Goal: Task Accomplishment & Management: Manage account settings

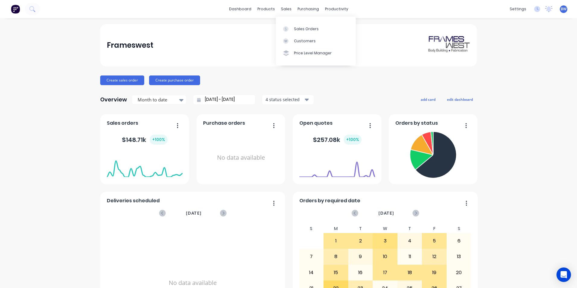
click at [287, 22] on div "Sales Orders Customers Price Level Manager" at bounding box center [316, 41] width 80 height 49
click at [287, 23] on link "Sales Orders" at bounding box center [316, 29] width 80 height 12
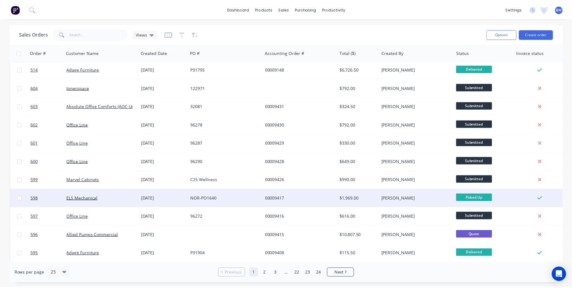
scroll to position [263, 0]
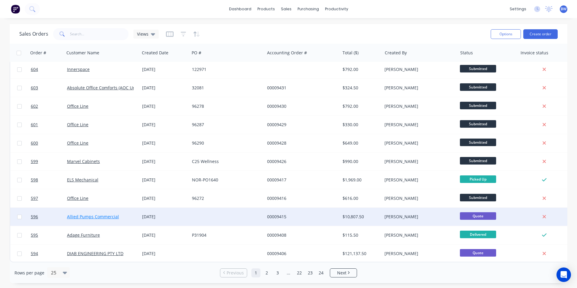
click at [96, 215] on link "Allied Pumps Commercial" at bounding box center [93, 216] width 52 height 6
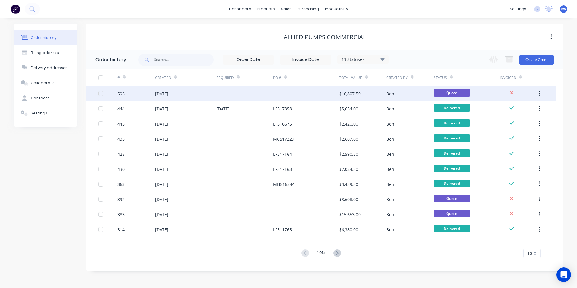
click at [222, 95] on div at bounding box center [244, 93] width 57 height 15
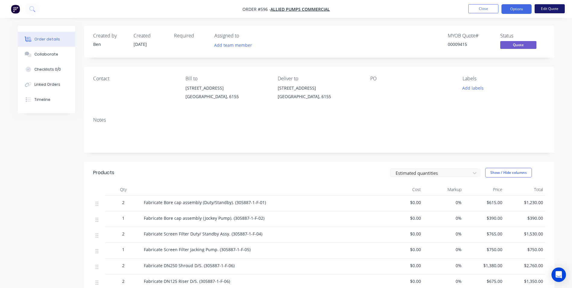
click at [548, 9] on button "Edit Quote" at bounding box center [550, 8] width 30 height 9
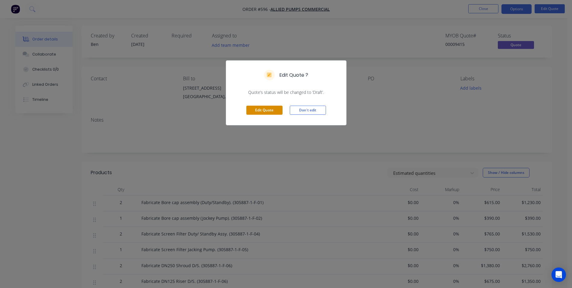
click at [276, 111] on button "Edit Quote" at bounding box center [264, 110] width 36 height 9
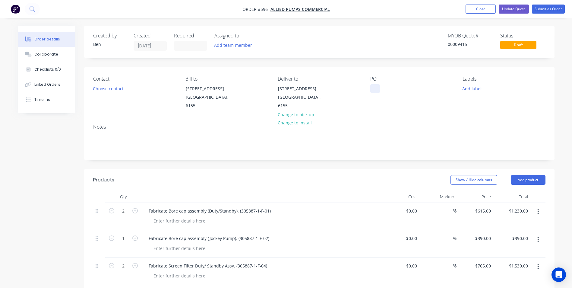
click at [375, 90] on div at bounding box center [375, 88] width 10 height 9
click at [549, 8] on button "Submit as Order" at bounding box center [548, 9] width 33 height 9
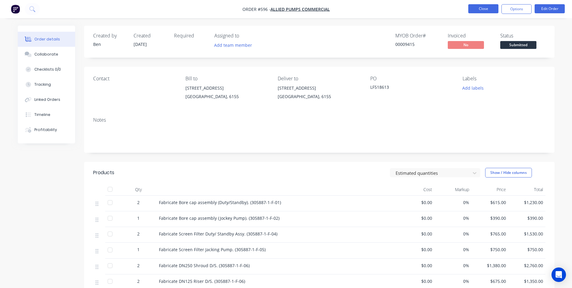
click at [470, 10] on button "Close" at bounding box center [483, 8] width 30 height 9
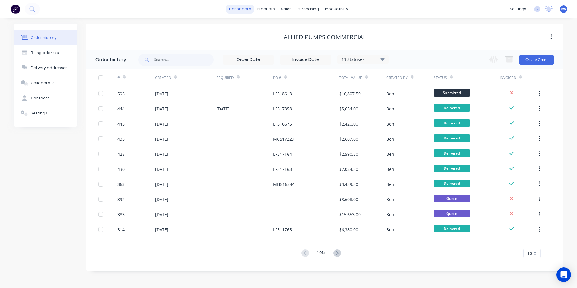
click at [250, 11] on link "dashboard" at bounding box center [240, 9] width 28 height 9
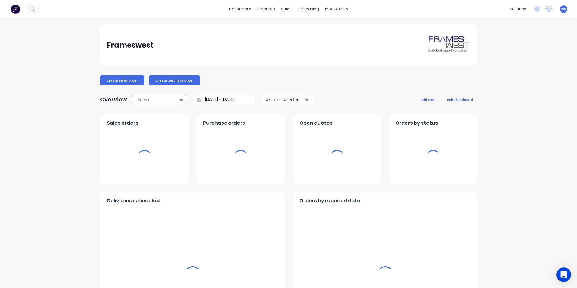
click at [173, 102] on div "Select..." at bounding box center [156, 99] width 42 height 9
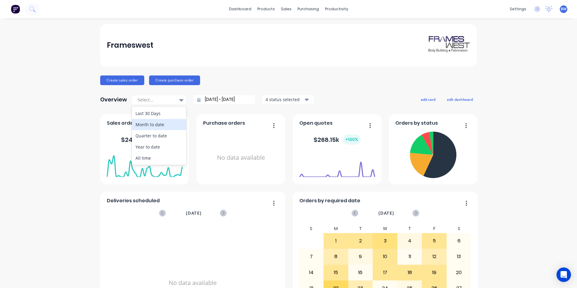
click at [167, 125] on div "Month to date" at bounding box center [159, 124] width 54 height 11
type input "[DATE] - [DATE]"
